Goal: Check status: Check status

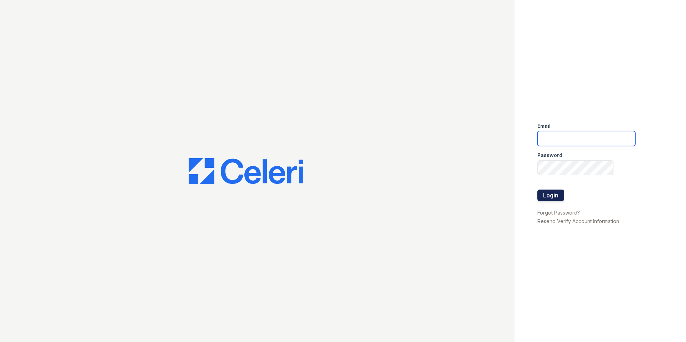
type input "[EMAIL_ADDRESS][DOMAIN_NAME]"
click at [560, 193] on button "Login" at bounding box center [550, 195] width 27 height 11
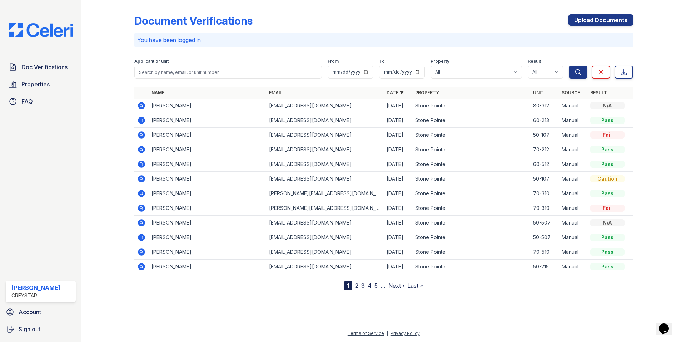
click at [607, 106] on div "N/A" at bounding box center [607, 105] width 34 height 7
click at [141, 106] on icon at bounding box center [141, 105] width 2 height 2
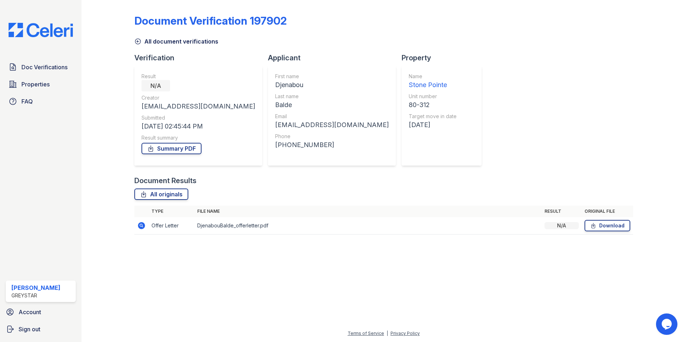
click at [138, 44] on icon at bounding box center [137, 41] width 5 height 5
